Goal: Task Accomplishment & Management: Complete application form

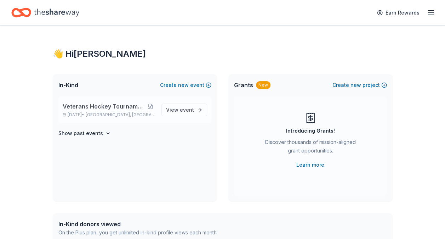
click at [111, 114] on span "[GEOGRAPHIC_DATA], [GEOGRAPHIC_DATA]" at bounding box center [121, 115] width 70 height 6
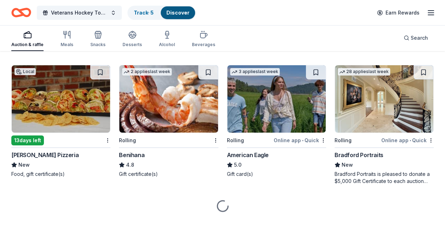
scroll to position [1283, 0]
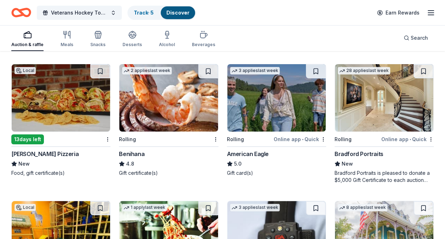
click at [34, 102] on img at bounding box center [61, 97] width 98 height 67
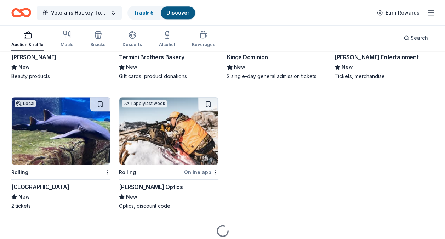
scroll to position [3024, 0]
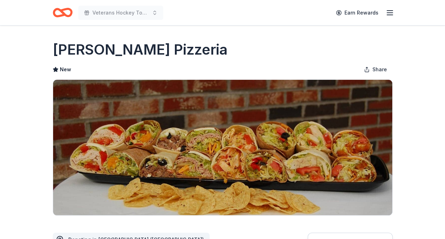
scroll to position [142, 0]
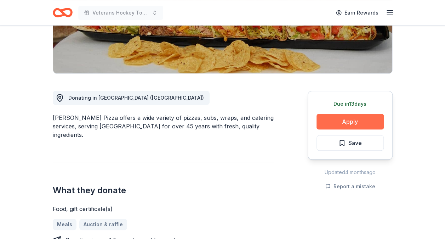
click at [325, 124] on button "Apply" at bounding box center [350, 122] width 67 height 16
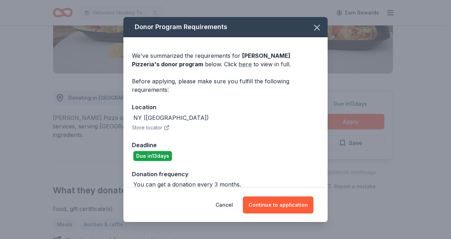
click at [238, 62] on link "here" at bounding box center [244, 64] width 13 height 9
click at [312, 26] on icon "button" at bounding box center [317, 28] width 10 height 10
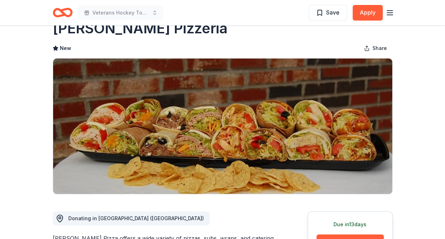
scroll to position [0, 0]
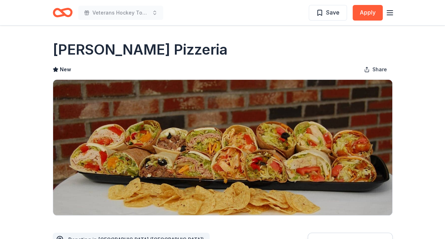
click at [61, 7] on icon "Home" at bounding box center [63, 12] width 20 height 17
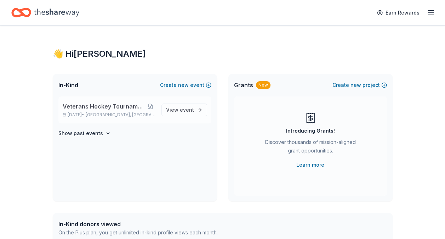
click at [96, 104] on span "Veterans Hockey Tournament 10th annual" at bounding box center [104, 106] width 83 height 9
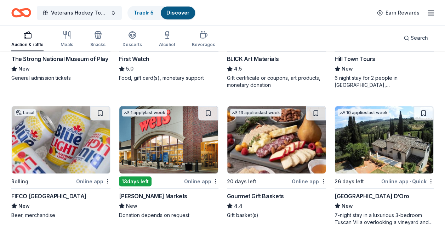
scroll to position [607, 0]
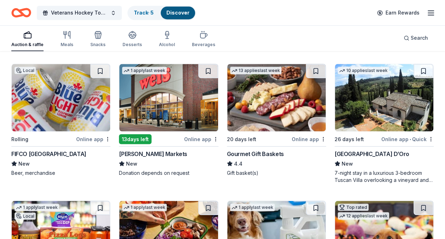
click at [274, 114] on img at bounding box center [276, 97] width 98 height 67
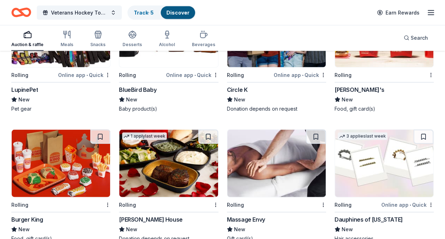
scroll to position [4724, 0]
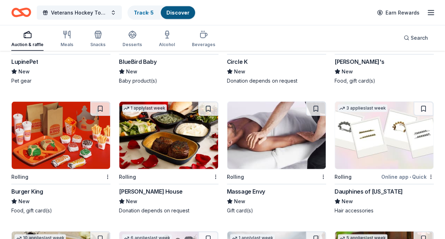
click at [272, 164] on img at bounding box center [276, 135] width 98 height 67
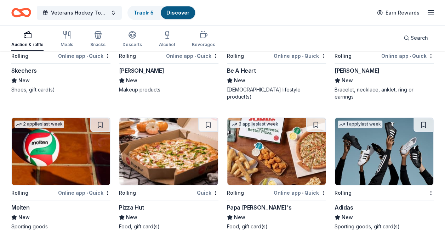
scroll to position [5241, 0]
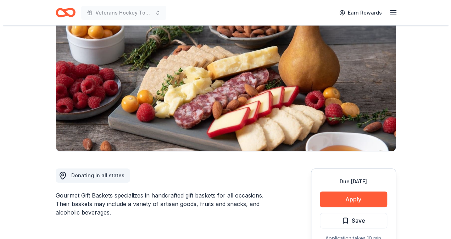
scroll to position [213, 0]
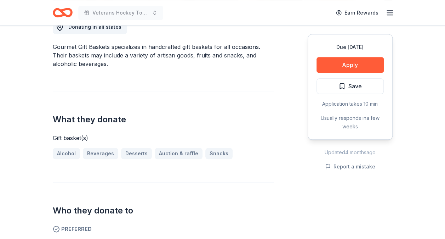
click at [334, 57] on div "Due in 20 days Apply Save Application takes 10 min Usually responds in a few we…" at bounding box center [350, 87] width 85 height 106
click at [337, 63] on button "Apply" at bounding box center [350, 65] width 67 height 16
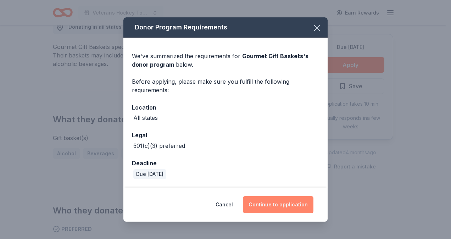
click at [282, 204] on button "Continue to application" at bounding box center [278, 204] width 71 height 17
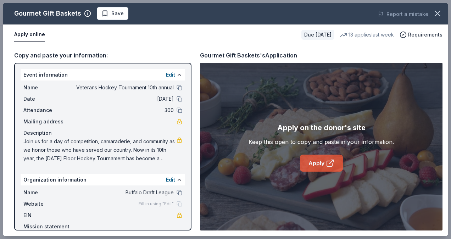
click at [326, 167] on icon at bounding box center [330, 163] width 9 height 9
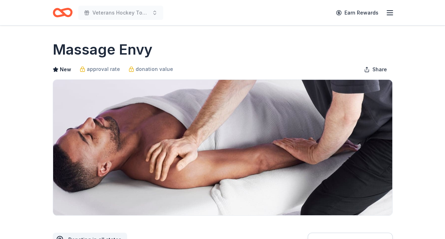
scroll to position [142, 0]
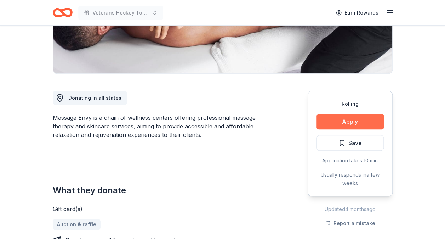
click at [365, 116] on button "Apply" at bounding box center [350, 122] width 67 height 16
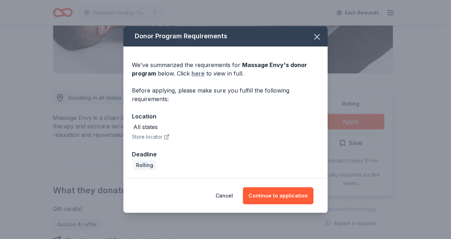
click at [196, 72] on link "here" at bounding box center [197, 73] width 13 height 9
click at [204, 74] on div "We've summarized the requirements for Massage Envy 's donor program below. Clic…" at bounding box center [225, 69] width 187 height 17
click at [197, 72] on link "here" at bounding box center [197, 73] width 13 height 9
click at [319, 40] on icon "button" at bounding box center [317, 37] width 10 height 10
